Goal: Navigation & Orientation: Go to known website

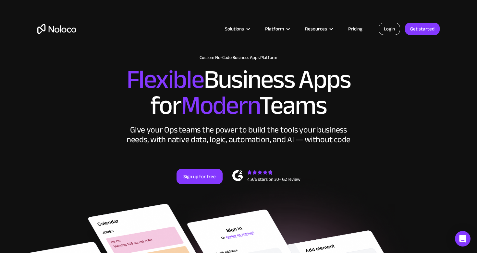
click at [384, 25] on link "Login" at bounding box center [388, 29] width 21 height 12
click at [393, 25] on link "Login" at bounding box center [388, 29] width 21 height 12
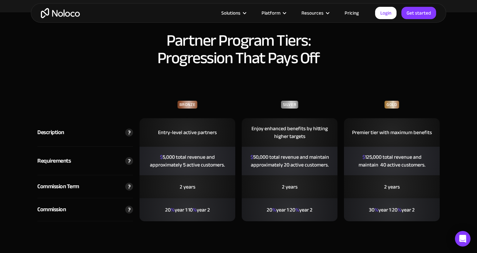
scroll to position [1439, 0]
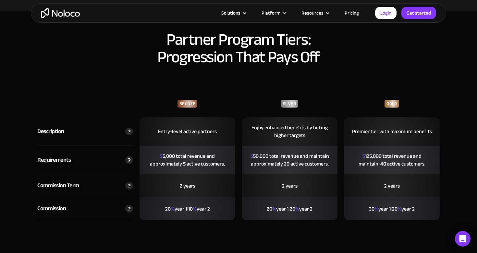
click at [129, 156] on img at bounding box center [129, 160] width 8 height 8
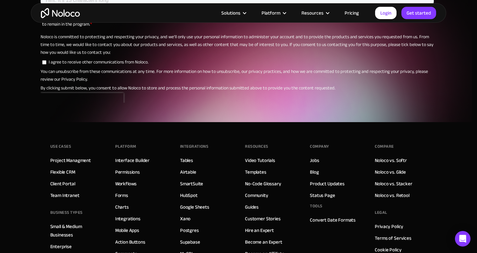
scroll to position [2490, 0]
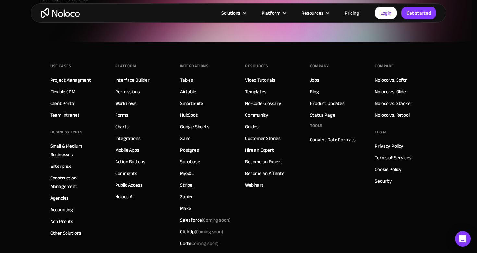
click at [186, 181] on link "Stripe" at bounding box center [186, 185] width 12 height 8
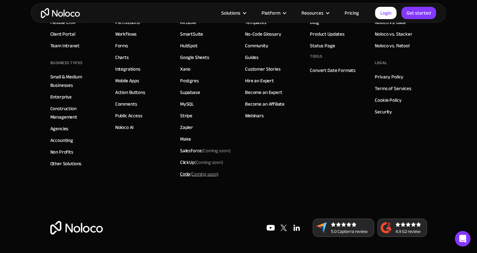
scroll to position [1835, 0]
click at [352, 223] on img at bounding box center [343, 228] width 61 height 18
